Goal: Task Accomplishment & Management: Use online tool/utility

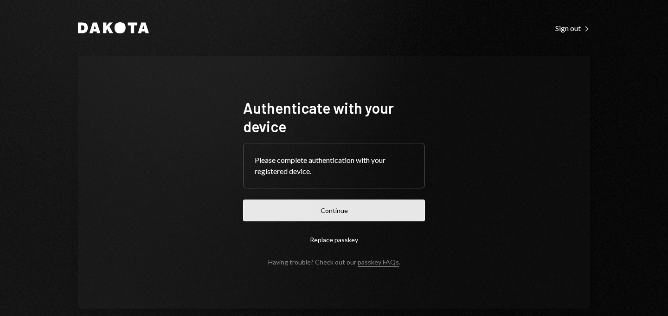
click at [321, 212] on button "Continue" at bounding box center [334, 211] width 182 height 22
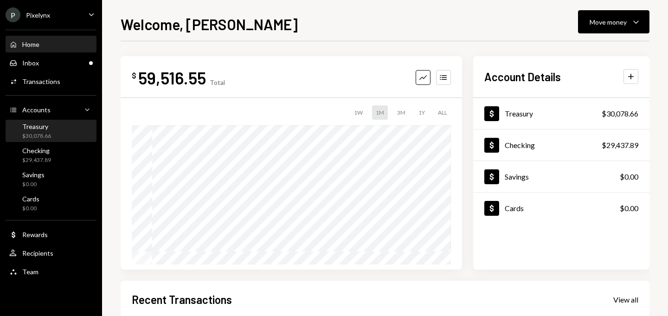
click at [53, 135] on div "Treasury $30,078.66" at bounding box center [51, 131] width 84 height 18
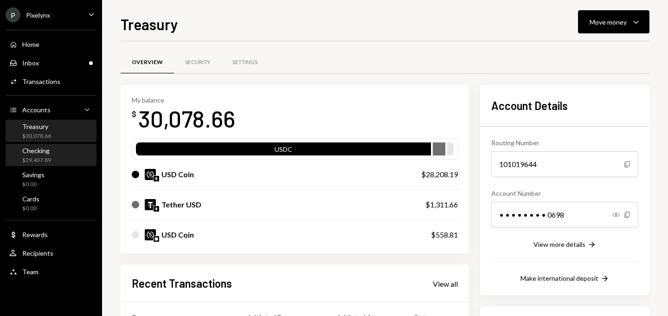
click at [43, 161] on div "$29,437.89" at bounding box center [36, 160] width 29 height 8
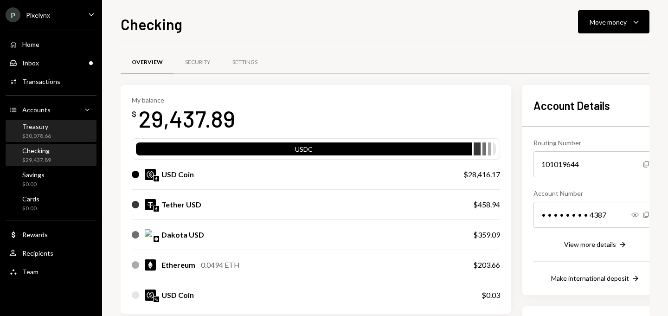
click at [41, 133] on div "$30,078.66" at bounding box center [36, 136] width 29 height 8
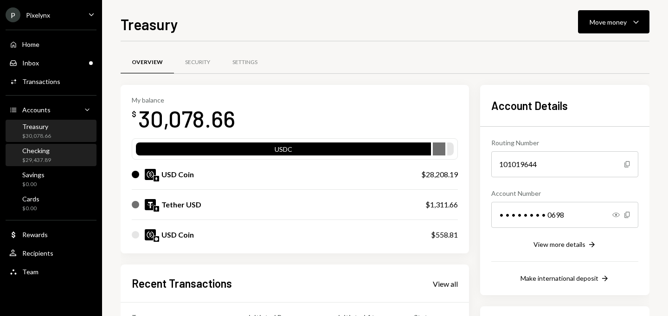
click at [60, 153] on div "Checking $29,437.89" at bounding box center [51, 156] width 84 height 18
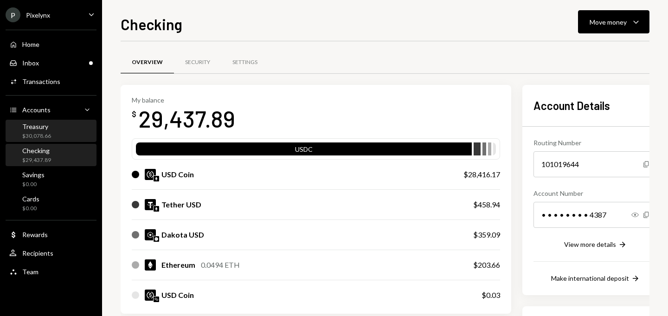
click at [50, 127] on div "Treasury" at bounding box center [36, 126] width 29 height 8
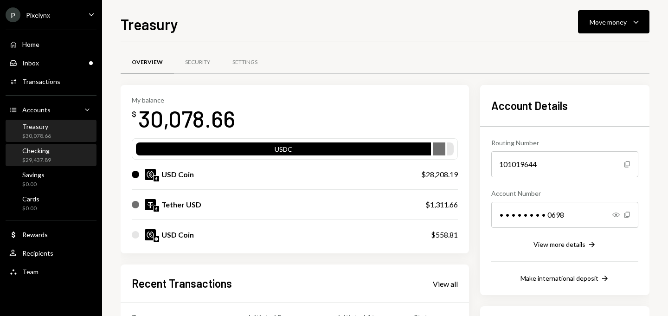
click at [49, 151] on div "Checking" at bounding box center [36, 151] width 29 height 8
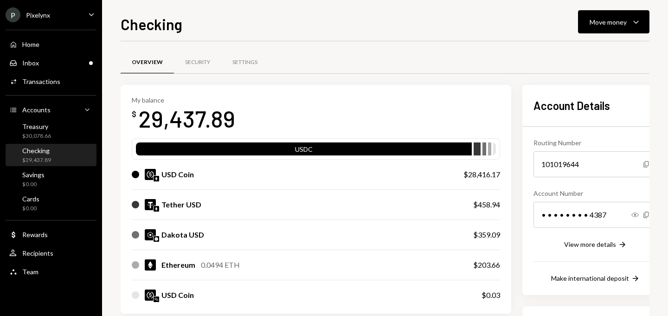
click at [46, 12] on div "Pixelynx" at bounding box center [38, 15] width 24 height 8
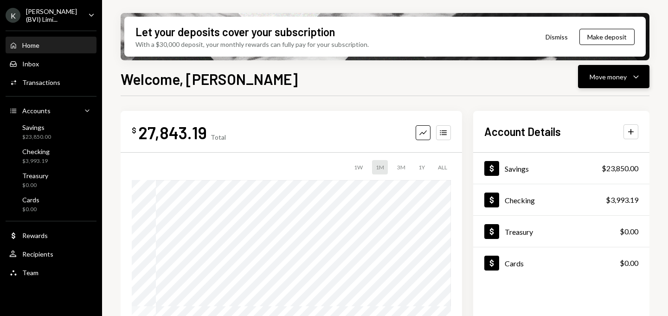
click at [599, 71] on div "Move money Caret Down" at bounding box center [614, 76] width 48 height 11
click at [53, 174] on div "Treasury $0.00" at bounding box center [51, 181] width 84 height 18
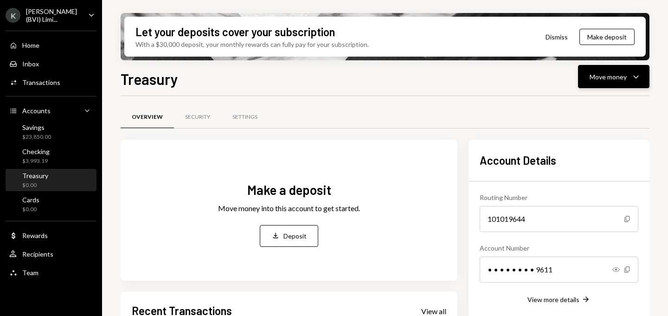
click at [607, 84] on button "Move money Caret Down" at bounding box center [613, 76] width 71 height 23
click at [58, 127] on div "Savings $23,850.00" at bounding box center [51, 132] width 84 height 18
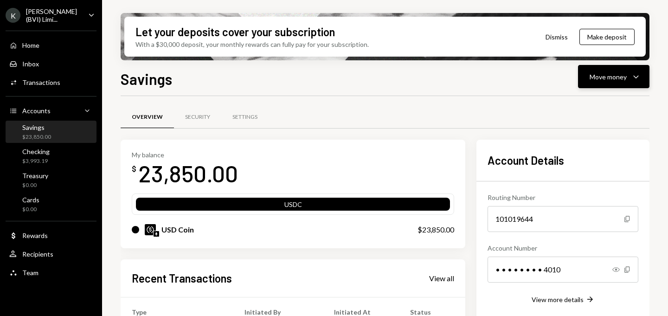
click at [648, 82] on button "Move money Caret Down" at bounding box center [613, 76] width 71 height 23
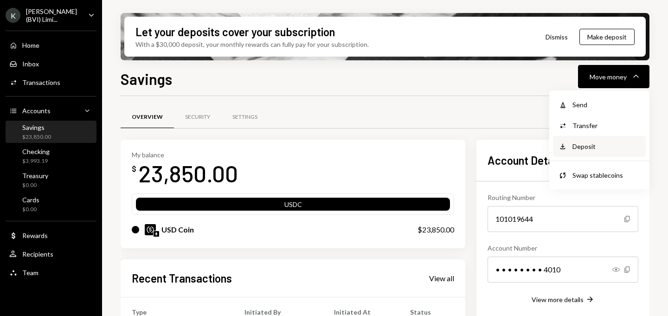
click at [592, 146] on div "Deposit" at bounding box center [607, 147] width 68 height 10
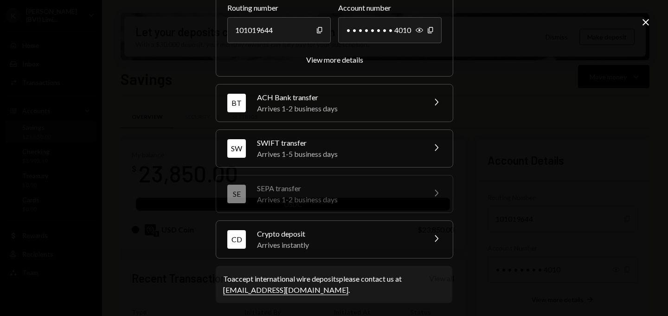
scroll to position [136, 0]
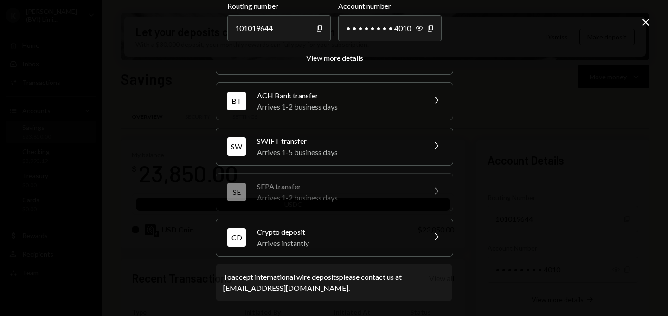
click at [431, 238] on icon "Chevron Right" at bounding box center [436, 236] width 11 height 11
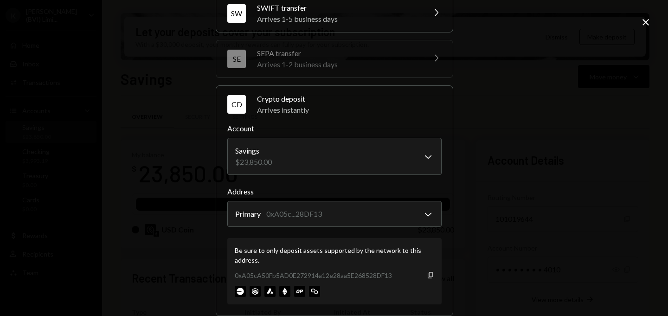
click at [430, 275] on icon "Copy" at bounding box center [430, 274] width 7 height 7
